Goal: Task Accomplishment & Management: Manage account settings

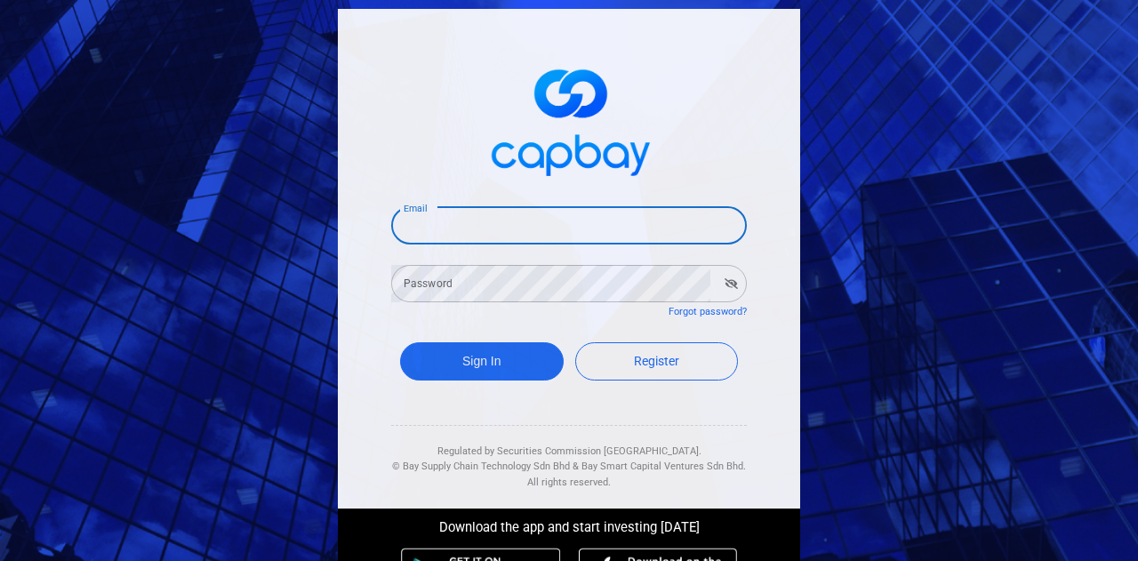
drag, startPoint x: 521, startPoint y: 232, endPoint x: 608, endPoint y: 241, distance: 87.6
click at [521, 232] on input "Email" at bounding box center [569, 225] width 356 height 37
type input "[EMAIL_ADDRESS][DOMAIN_NAME]"
drag, startPoint x: 512, startPoint y: 223, endPoint x: 330, endPoint y: 219, distance: 182.3
click at [330, 219] on div "Email [EMAIL_ADDRESS][DOMAIN_NAME] Email Password Password Forgot password? Sig…" at bounding box center [569, 315] width 480 height 630
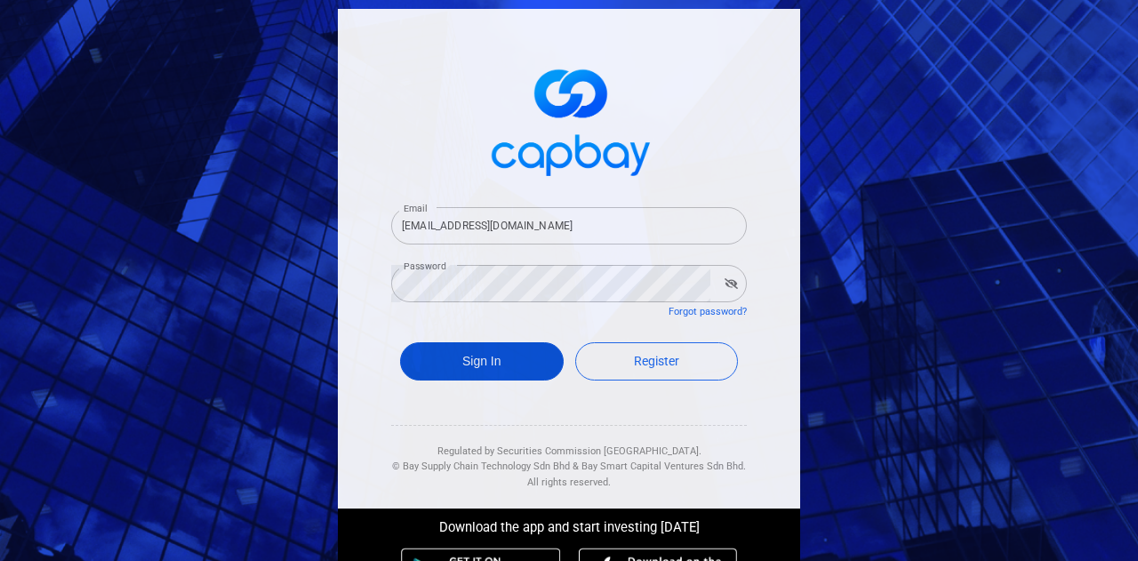
click at [496, 365] on button "Sign In" at bounding box center [482, 361] width 164 height 38
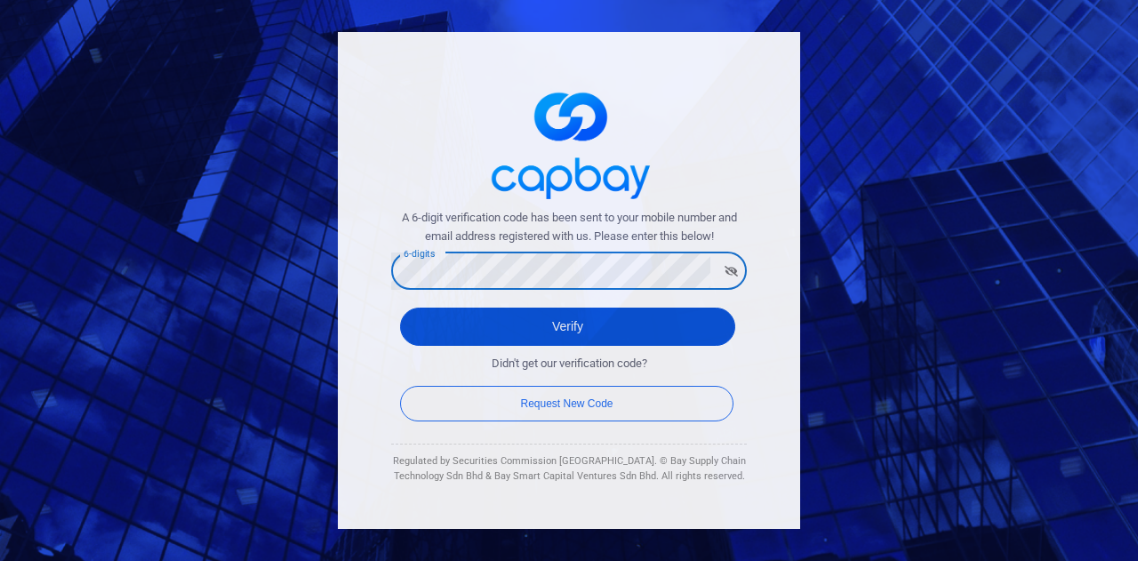
click at [546, 331] on button "Verify" at bounding box center [567, 327] width 335 height 38
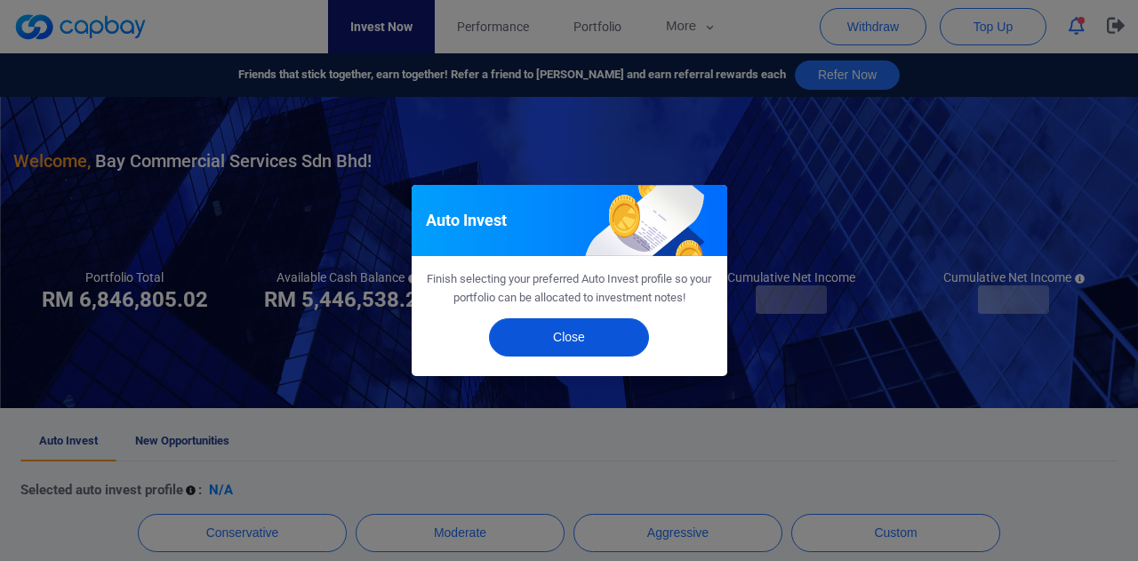
click at [569, 338] on button "Close" at bounding box center [569, 337] width 160 height 38
